Goal: Transaction & Acquisition: Book appointment/travel/reservation

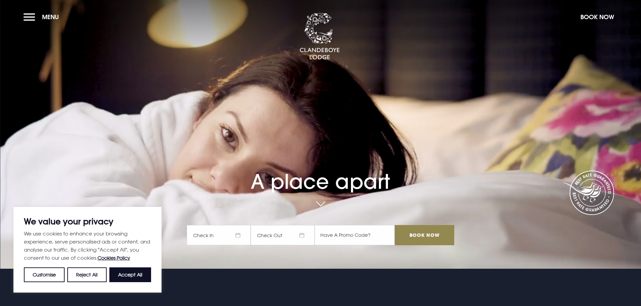
click at [240, 234] on span "Check In" at bounding box center [219, 235] width 64 height 20
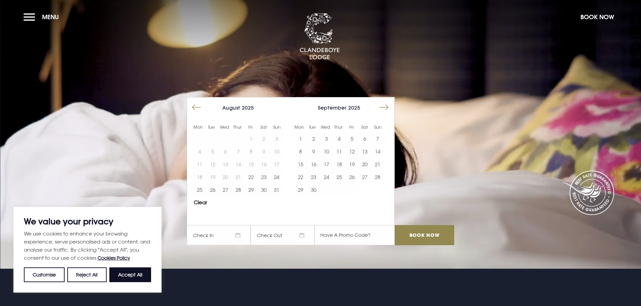
click at [386, 107] on button "Move forward to switch to the next month." at bounding box center [383, 107] width 13 height 13
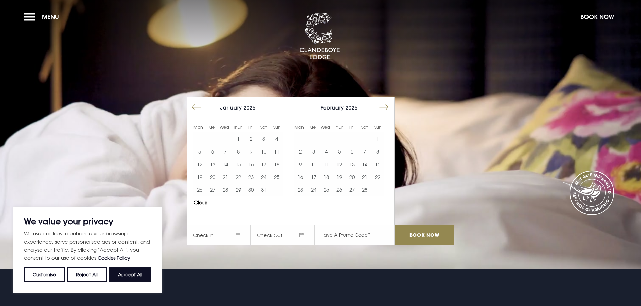
click at [386, 107] on button "Move forward to switch to the next month." at bounding box center [383, 107] width 13 height 13
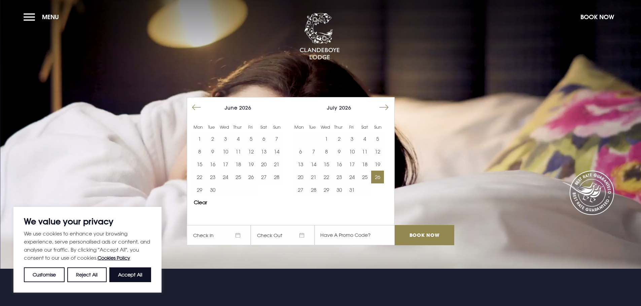
click at [378, 178] on button "26" at bounding box center [377, 177] width 13 height 13
click at [314, 192] on button "28" at bounding box center [313, 190] width 13 height 13
click at [423, 232] on input "Book Now" at bounding box center [423, 235] width 59 height 20
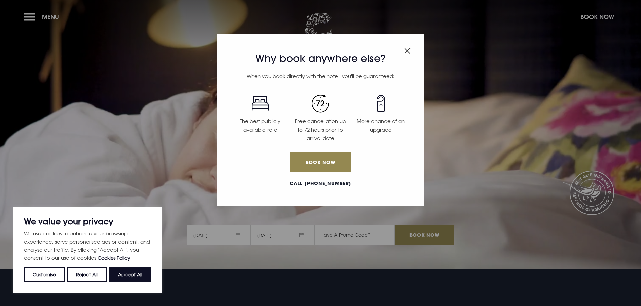
click at [312, 127] on p "Free cancellation up to 72 hours prior to arrival date" at bounding box center [320, 130] width 52 height 26
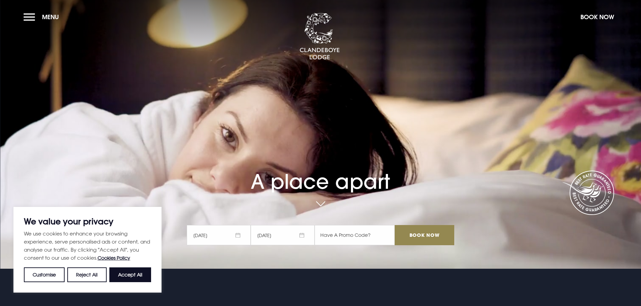
click at [119, 277] on button "Accept All" at bounding box center [130, 275] width 42 height 15
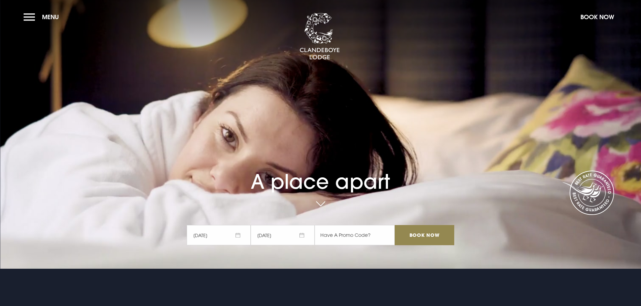
checkbox input "true"
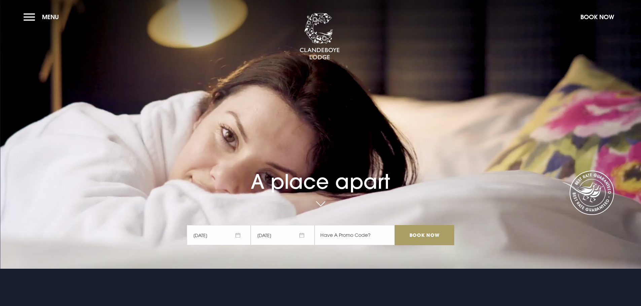
click at [425, 237] on input "Book Now" at bounding box center [423, 235] width 59 height 20
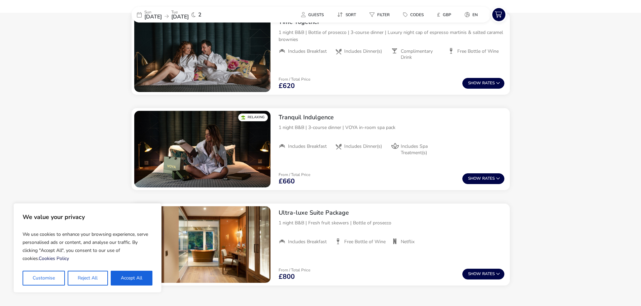
scroll to position [415, 0]
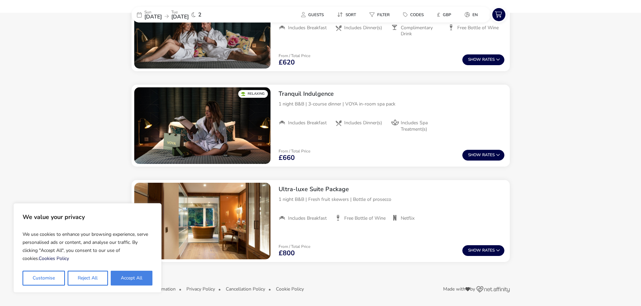
click at [125, 281] on button "Accept All" at bounding box center [132, 278] width 42 height 15
checkbox input "true"
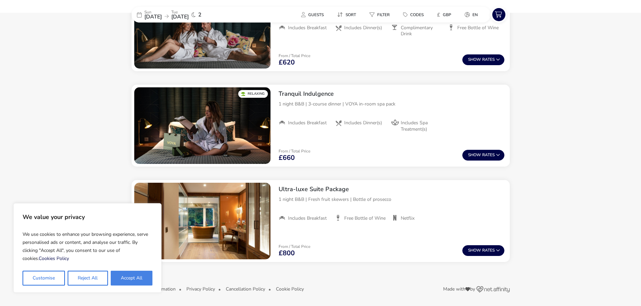
checkbox input "true"
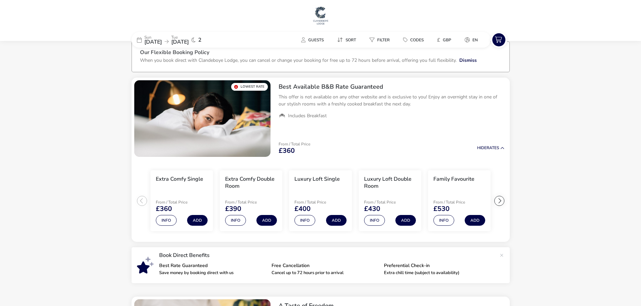
scroll to position [0, 0]
